Goal: Task Accomplishment & Management: Use online tool/utility

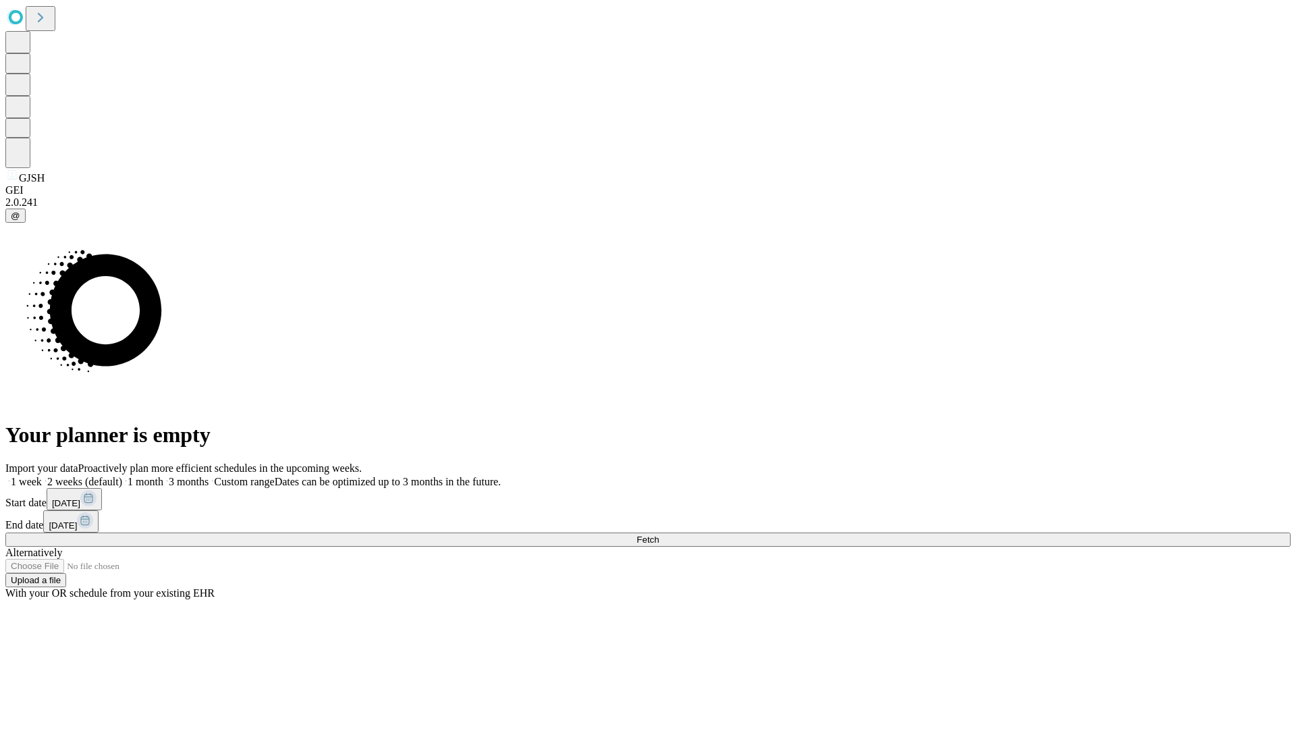
click at [659, 534] on span "Fetch" at bounding box center [647, 539] width 22 height 10
